Goal: Information Seeking & Learning: Learn about a topic

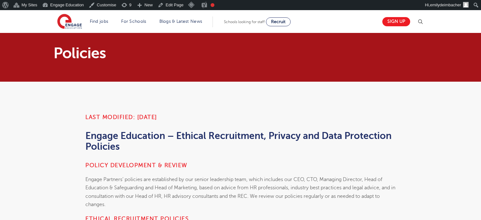
scroll to position [315, 0]
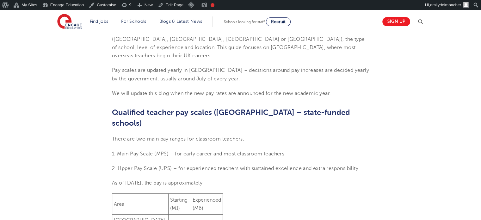
scroll to position [234, 0]
